Goal: Information Seeking & Learning: Learn about a topic

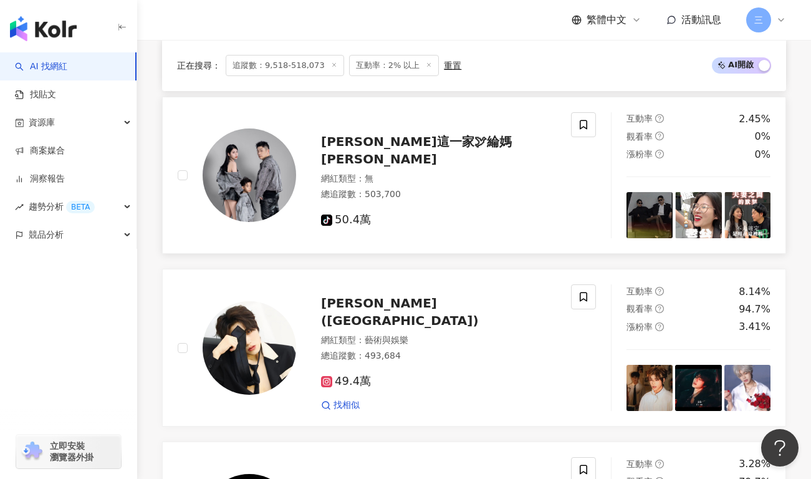
click at [370, 145] on span "綸綸這一家🕊綸媽咪" at bounding box center [416, 150] width 191 height 32
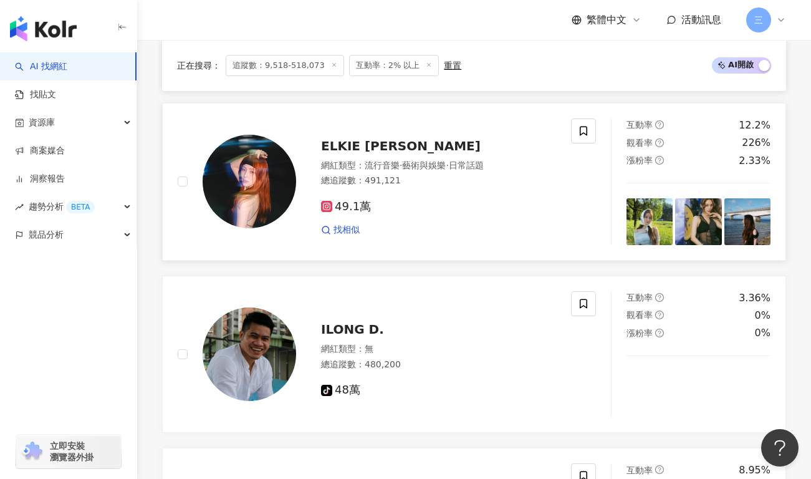
scroll to position [1266, 0]
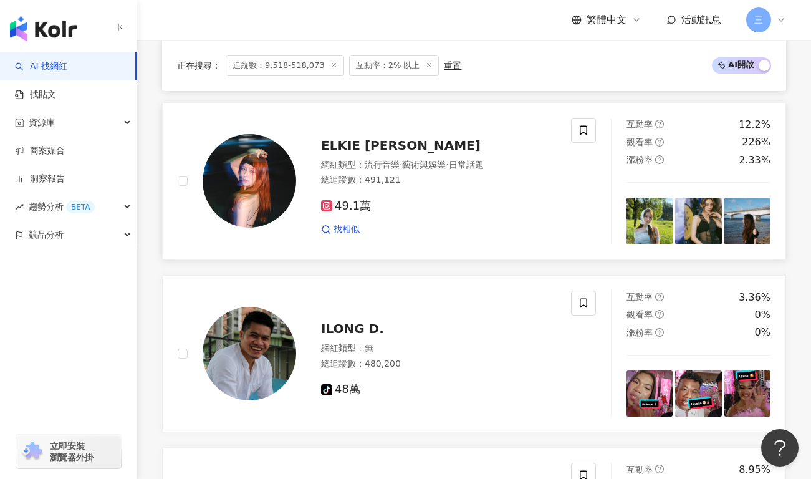
click at [353, 142] on span "ELKIE 莊錠欣" at bounding box center [401, 145] width 160 height 15
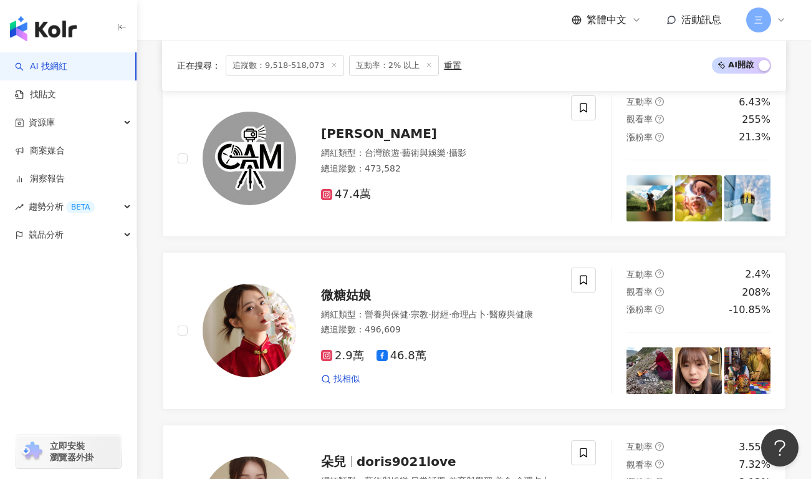
scroll to position [1964, 0]
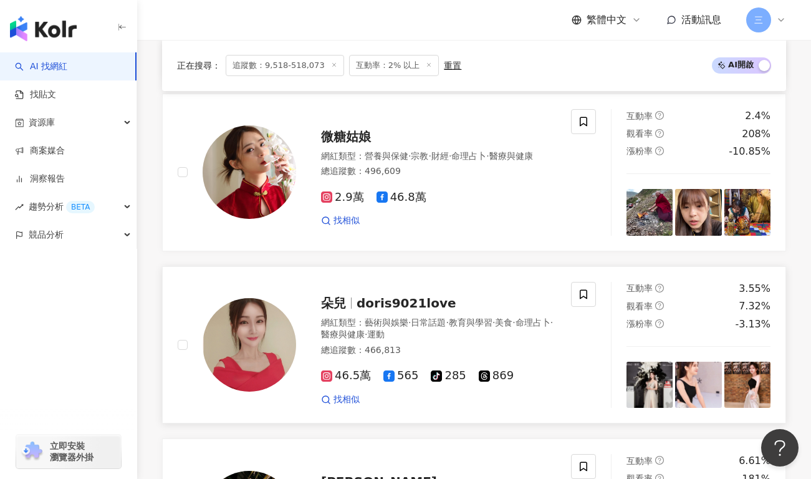
click at [277, 337] on img at bounding box center [250, 345] width 94 height 94
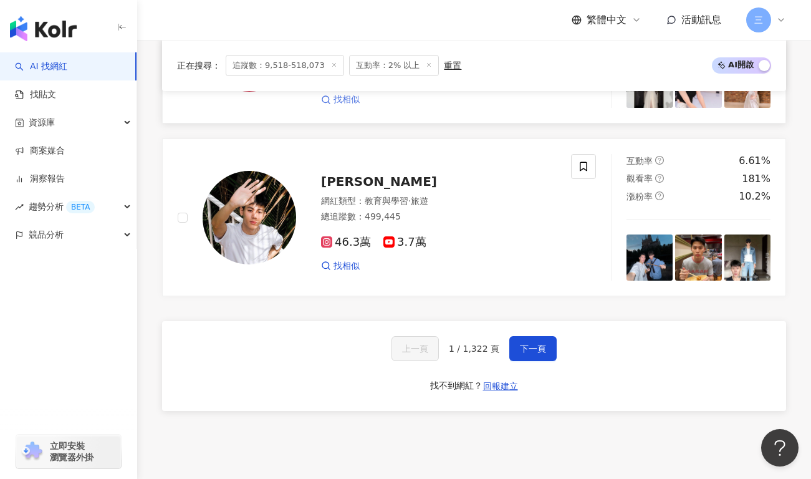
scroll to position [2365, 0]
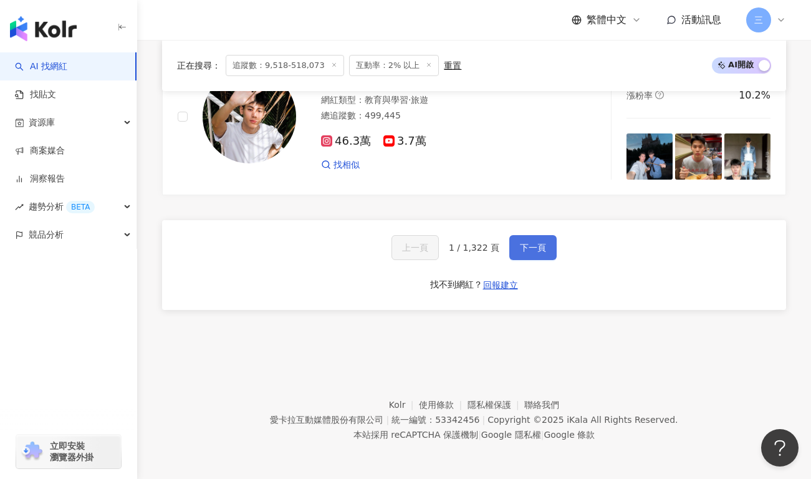
click at [525, 259] on button "下一頁" at bounding box center [532, 247] width 47 height 25
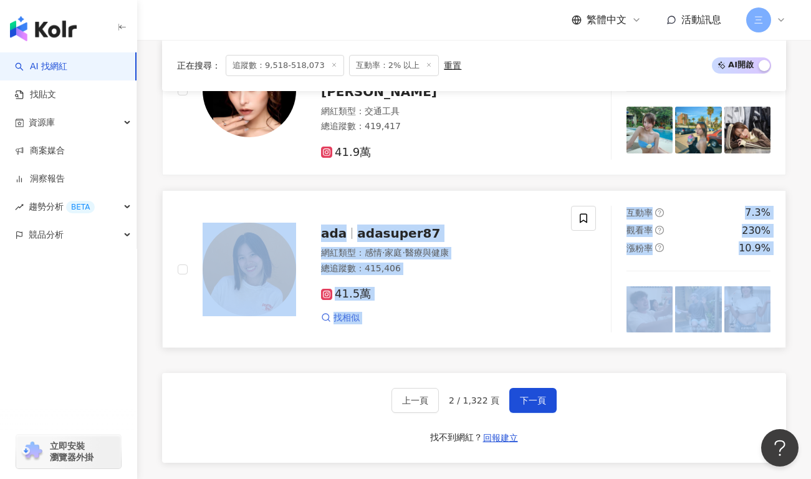
scroll to position [2328, 0]
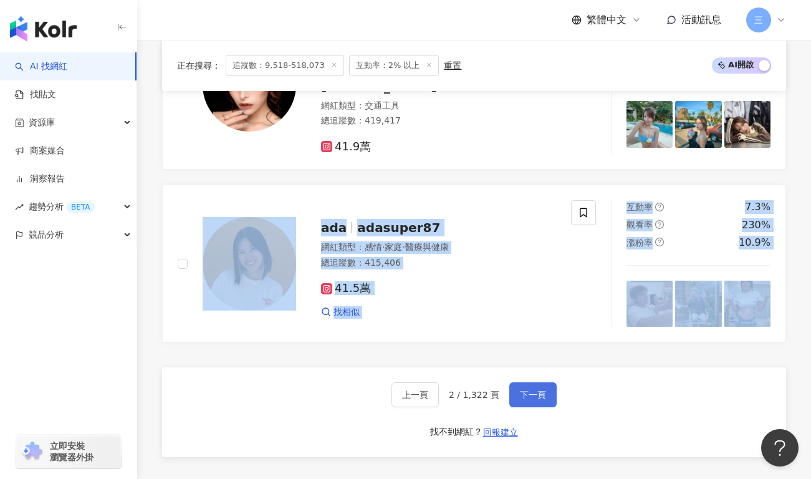
click at [522, 382] on button "下一頁" at bounding box center [532, 394] width 47 height 25
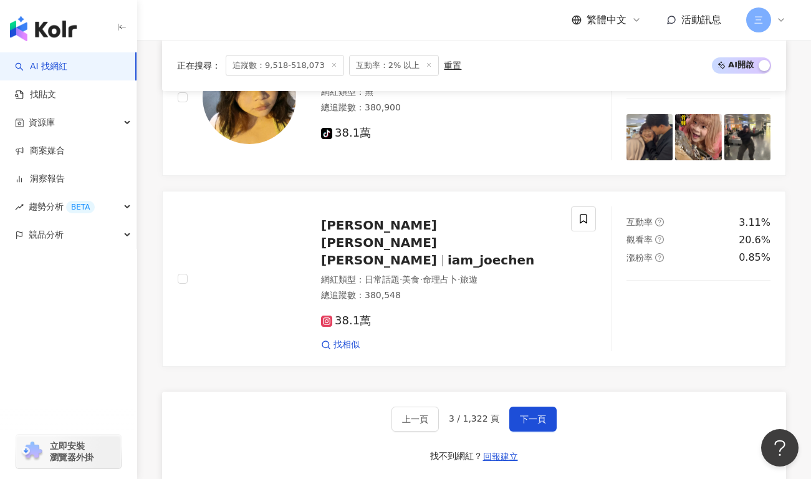
scroll to position [2230, 0]
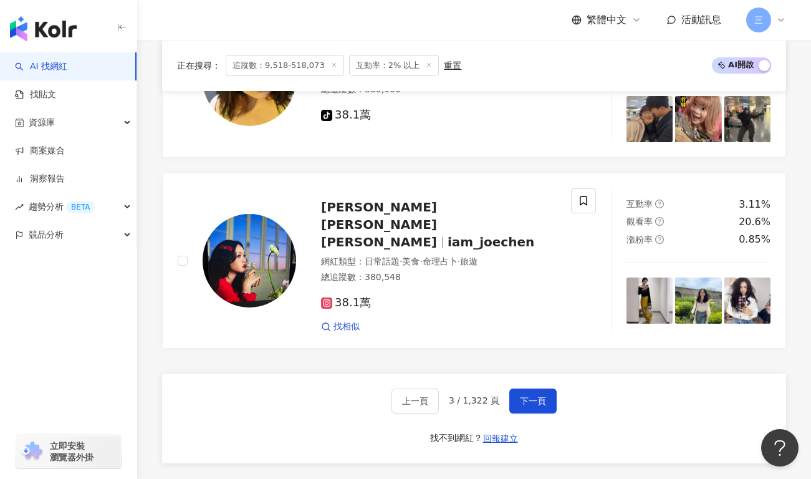
click at [474, 388] on div "上一頁 3 / 1,322 頁 下一頁" at bounding box center [474, 400] width 165 height 25
click at [482, 388] on div "上一頁 3 / 1,322 頁 下一頁" at bounding box center [474, 400] width 165 height 25
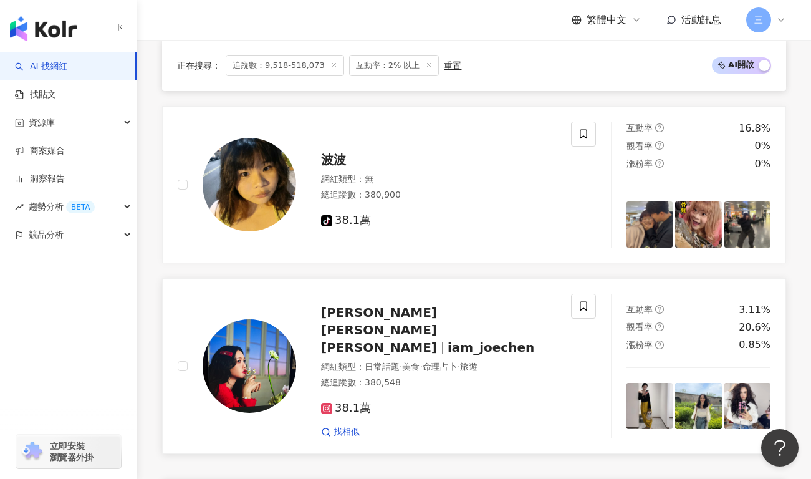
scroll to position [2123, 0]
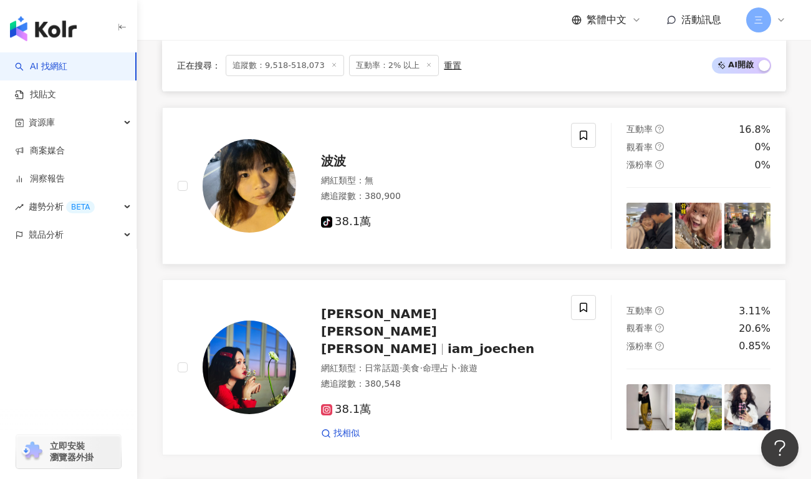
click at [367, 261] on link "波波 網紅類型 ： 無 總追蹤數 ： 380,900 tiktok-icon 38.1萬 互動率 16.8% 觀看率 0% 漲粉率 0%" at bounding box center [474, 186] width 624 height 158
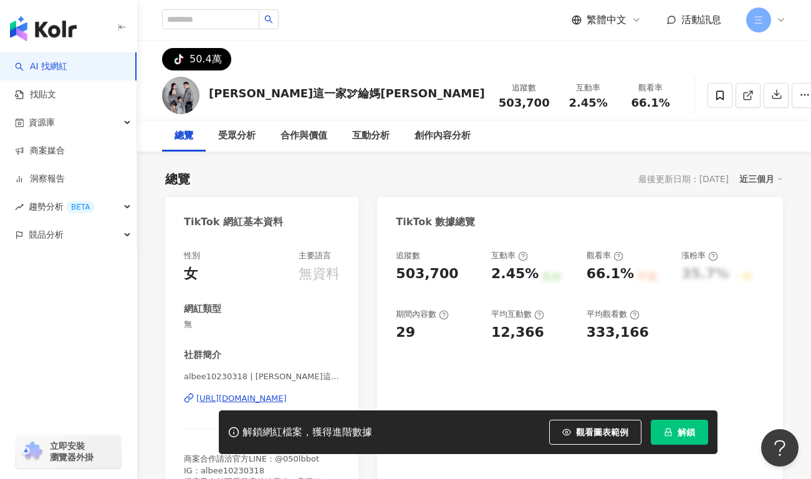
click at [193, 60] on div "50.4萬" at bounding box center [206, 58] width 32 height 17
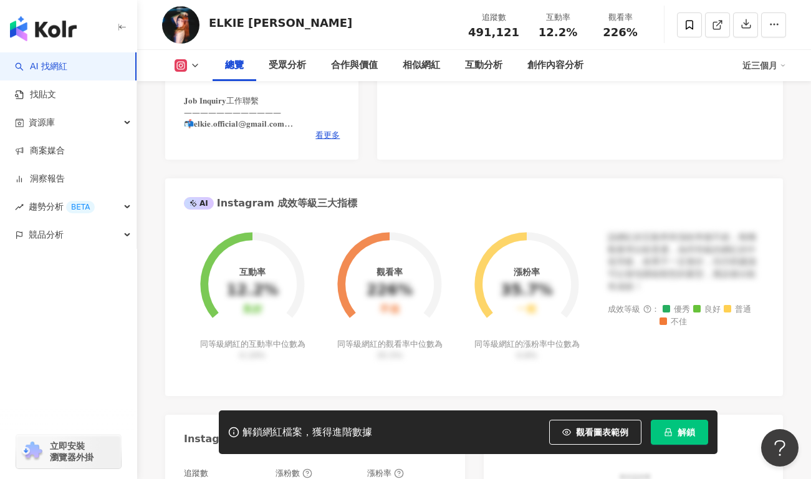
scroll to position [265, 0]
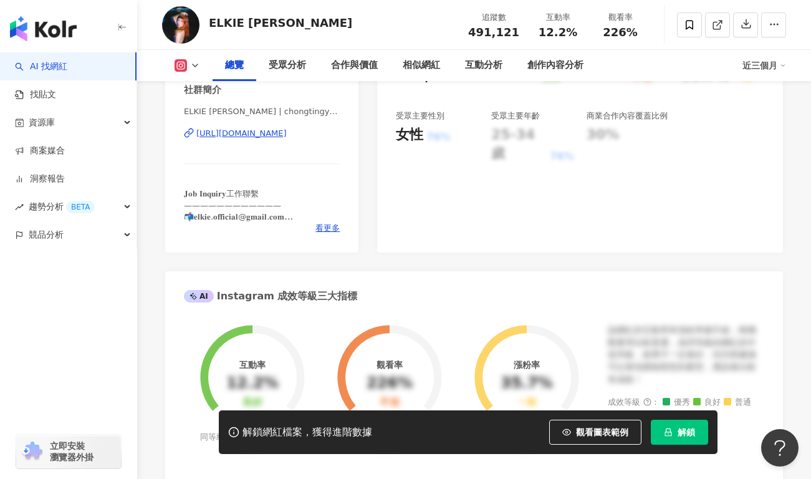
click at [287, 135] on div "https://www.instagram.com/chongtingyanelkie/" at bounding box center [241, 133] width 90 height 11
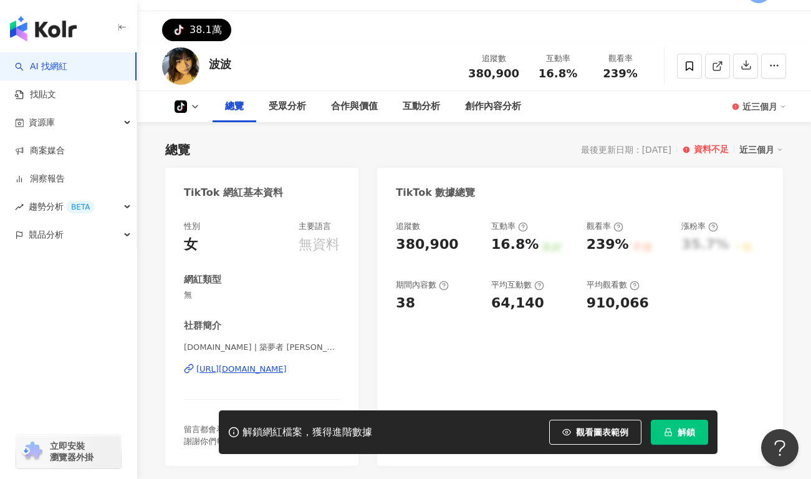
scroll to position [139, 0]
